Goal: Task Accomplishment & Management: Complete application form

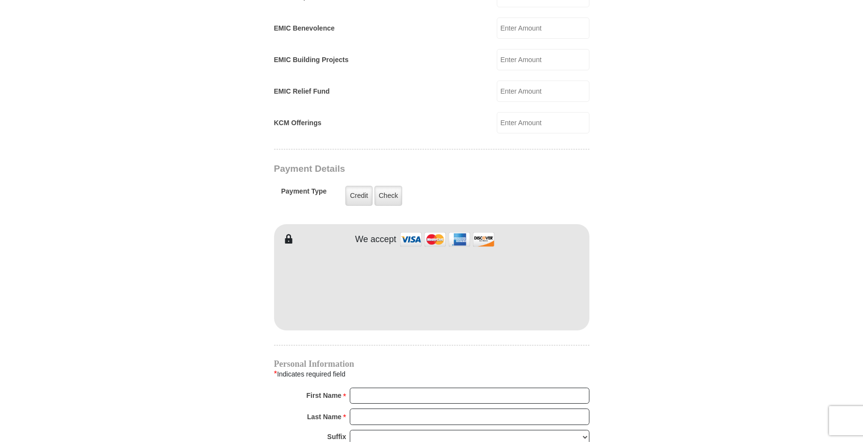
scroll to position [735, 0]
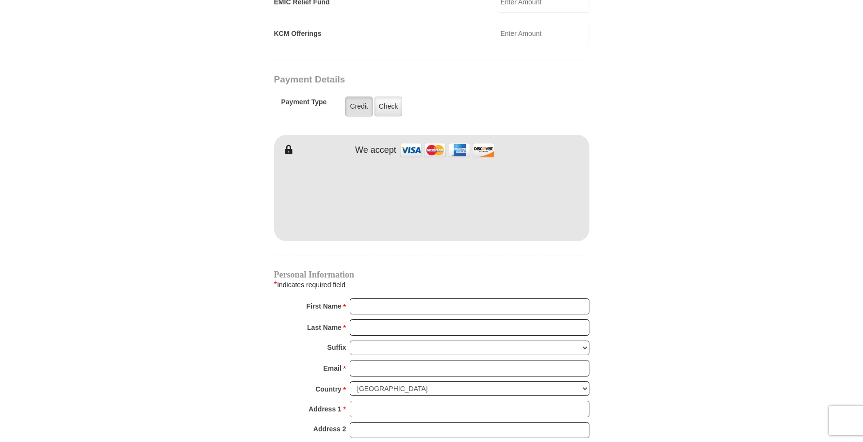
click at [372, 116] on label "Credit" at bounding box center [358, 107] width 27 height 20
click at [0, 0] on input "Credit" at bounding box center [0, 0] width 0 height 0
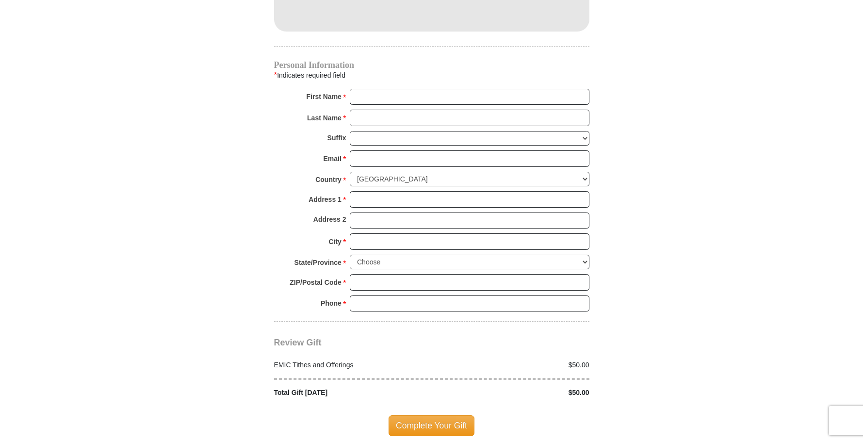
scroll to position [945, 0]
click at [386, 105] on input "First Name *" at bounding box center [470, 96] width 240 height 16
type input "[PERSON_NAME]"
click at [381, 126] on input "Last Name *" at bounding box center [470, 117] width 240 height 16
type input "[PERSON_NAME]"
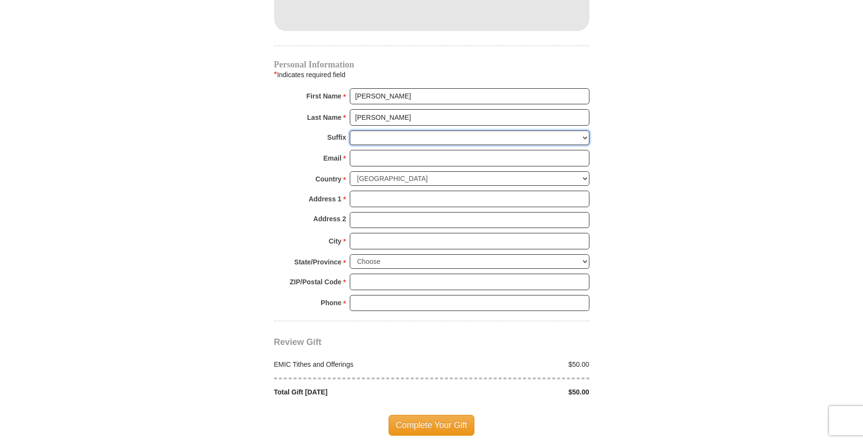
click at [357, 145] on select "[PERSON_NAME] I II III IV V VI" at bounding box center [470, 137] width 240 height 15
click at [356, 166] on input "Email *" at bounding box center [470, 158] width 240 height 16
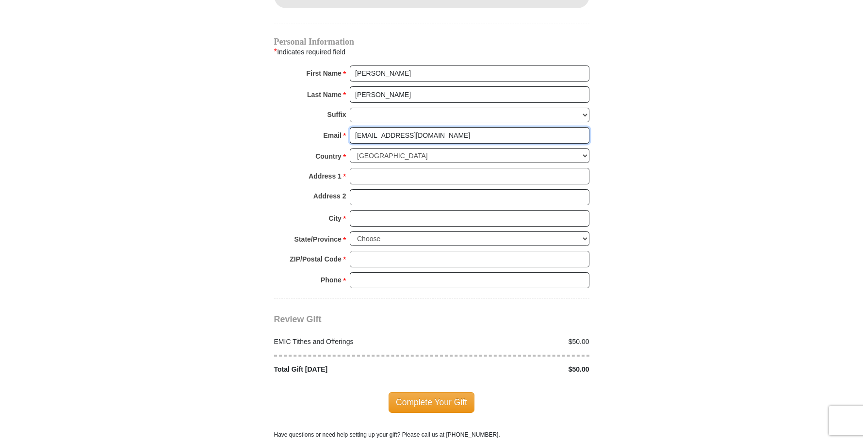
scroll to position [980, 0]
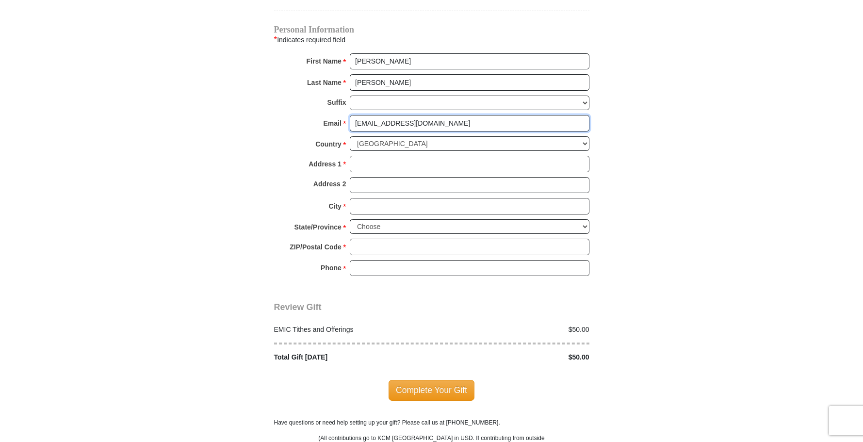
type input "[EMAIL_ADDRESS][DOMAIN_NAME]"
click at [363, 172] on input "Address 1 *" at bounding box center [470, 164] width 240 height 16
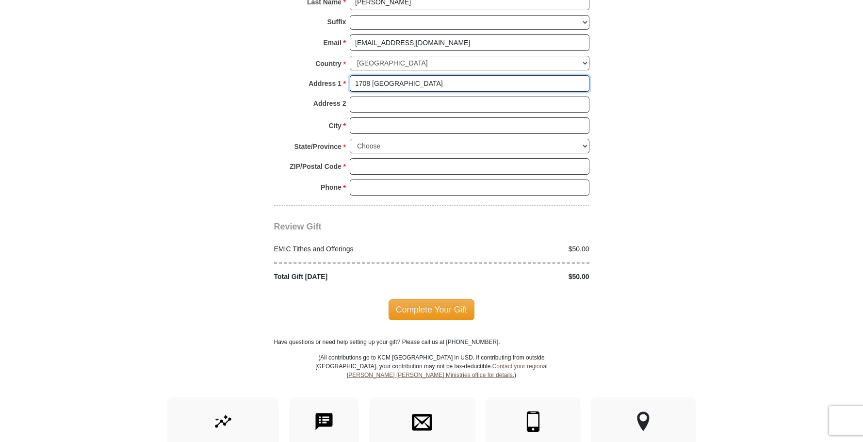
scroll to position [1065, 0]
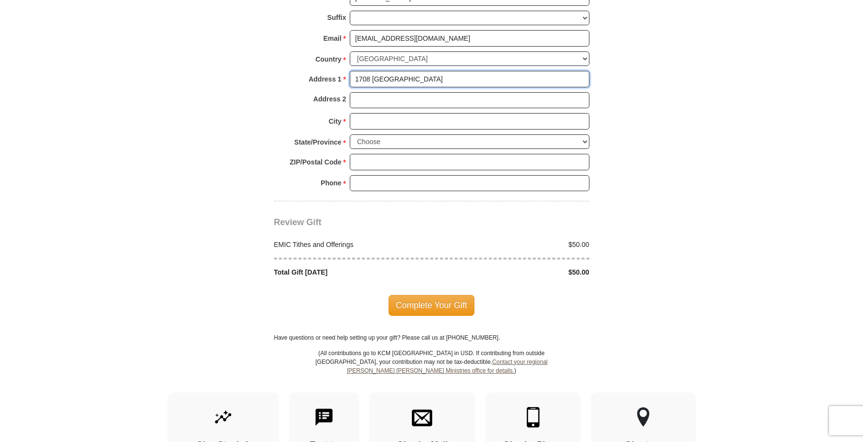
type input "1708 [GEOGRAPHIC_DATA]"
click at [360, 129] on input "City *" at bounding box center [470, 121] width 240 height 16
type input "[GEOGRAPHIC_DATA]"
click at [581, 149] on select "Choose [US_STATE] [US_STATE] [US_STATE] [US_STATE] [US_STATE] Armed Forces Amer…" at bounding box center [470, 141] width 240 height 15
select select "OK"
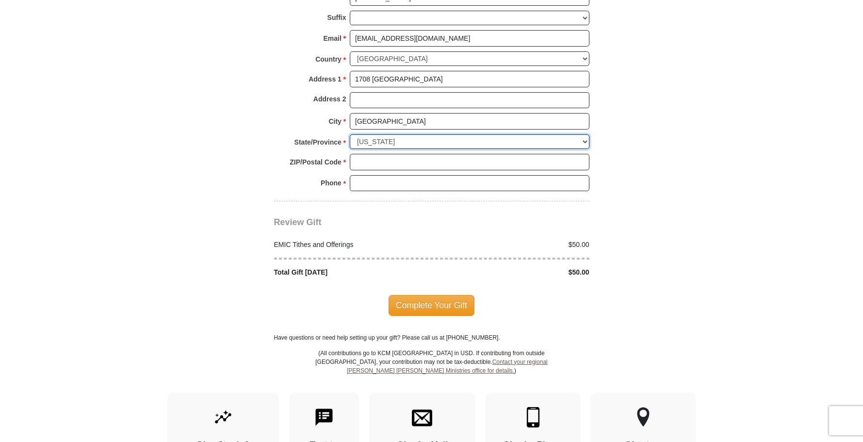
click at [350, 149] on select "Choose [US_STATE] [US_STATE] [US_STATE] [US_STATE] [US_STATE] Armed Forces Amer…" at bounding box center [470, 141] width 240 height 15
click at [377, 170] on input "ZIP/Postal Code *" at bounding box center [470, 162] width 240 height 16
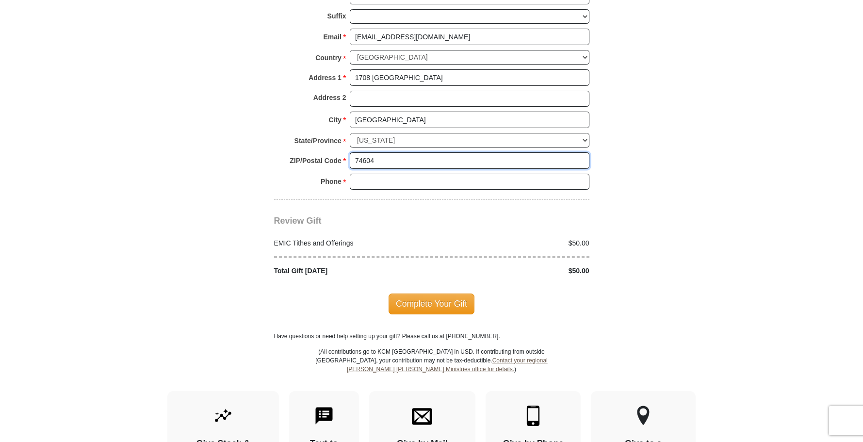
scroll to position [1080, 0]
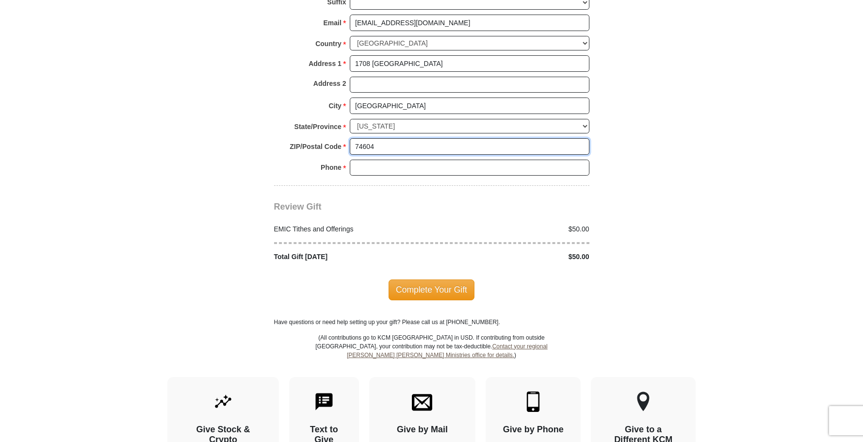
type input "74604"
click at [360, 176] on input "Phone * *" at bounding box center [470, 168] width 240 height 16
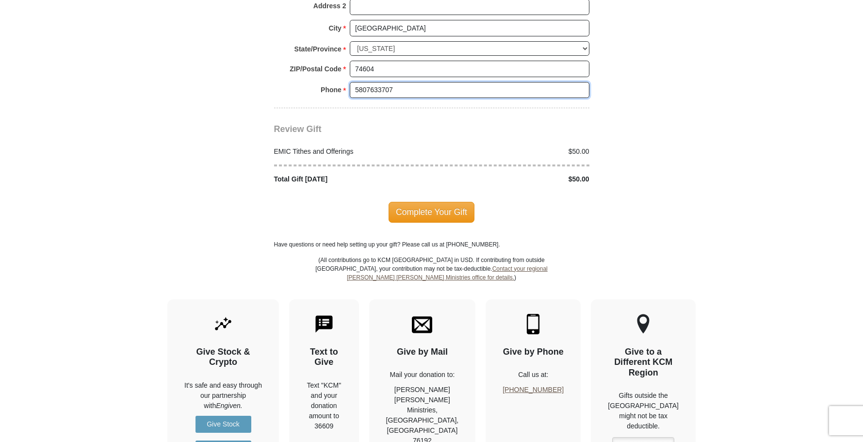
scroll to position [1159, 0]
type input "5807633707"
